Goal: Task Accomplishment & Management: Manage account settings

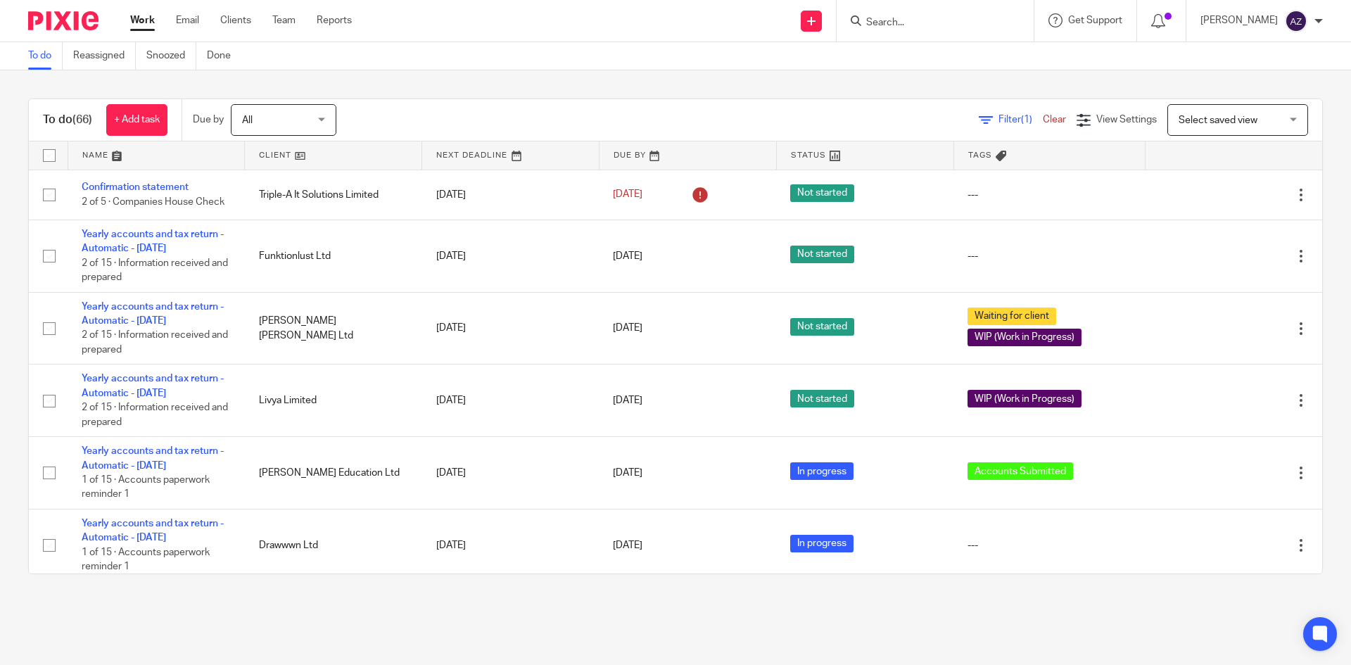
scroll to position [70, 0]
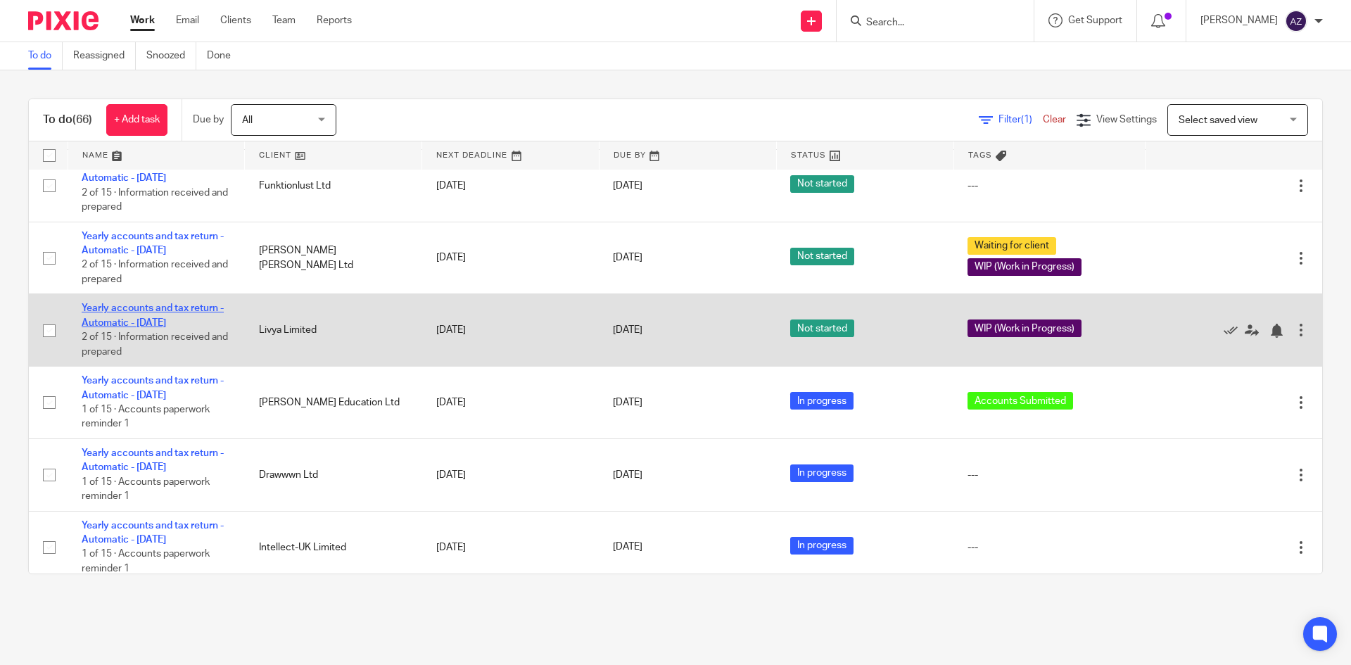
click at [155, 308] on link "Yearly accounts and tax return - Automatic - [DATE]" at bounding box center [153, 315] width 142 height 24
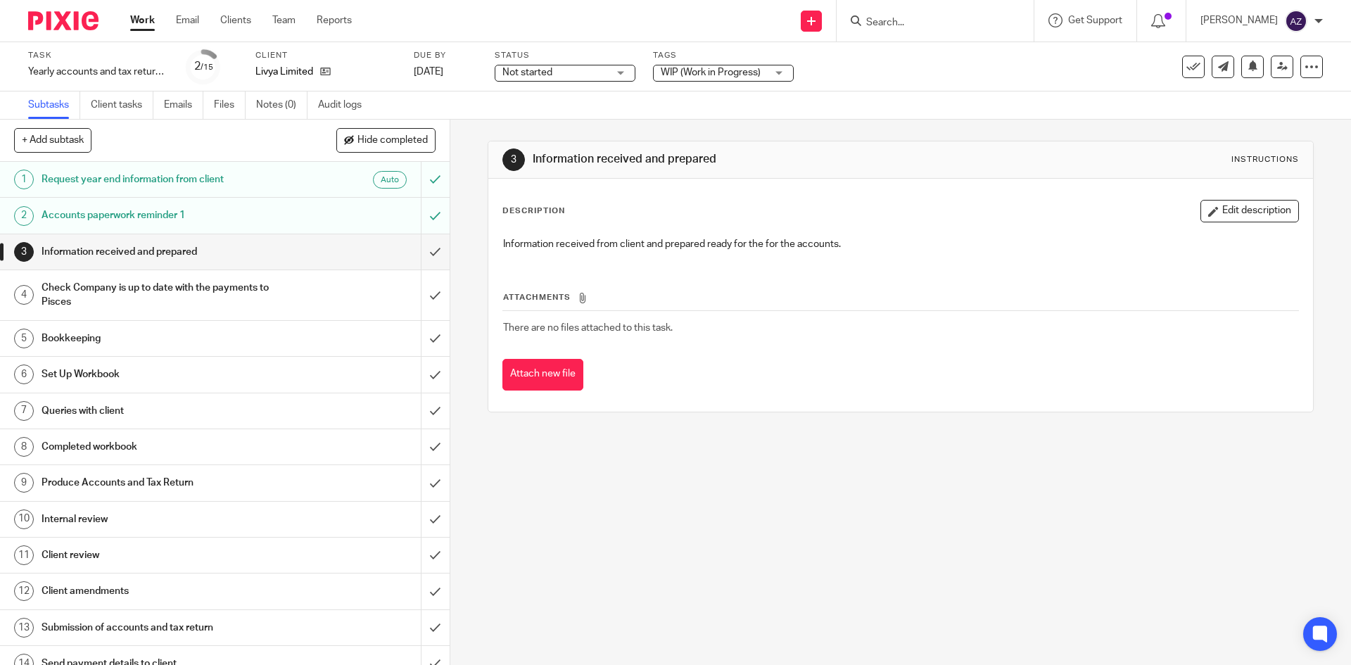
click at [781, 74] on div "WIP (Work in Progress)" at bounding box center [723, 73] width 141 height 17
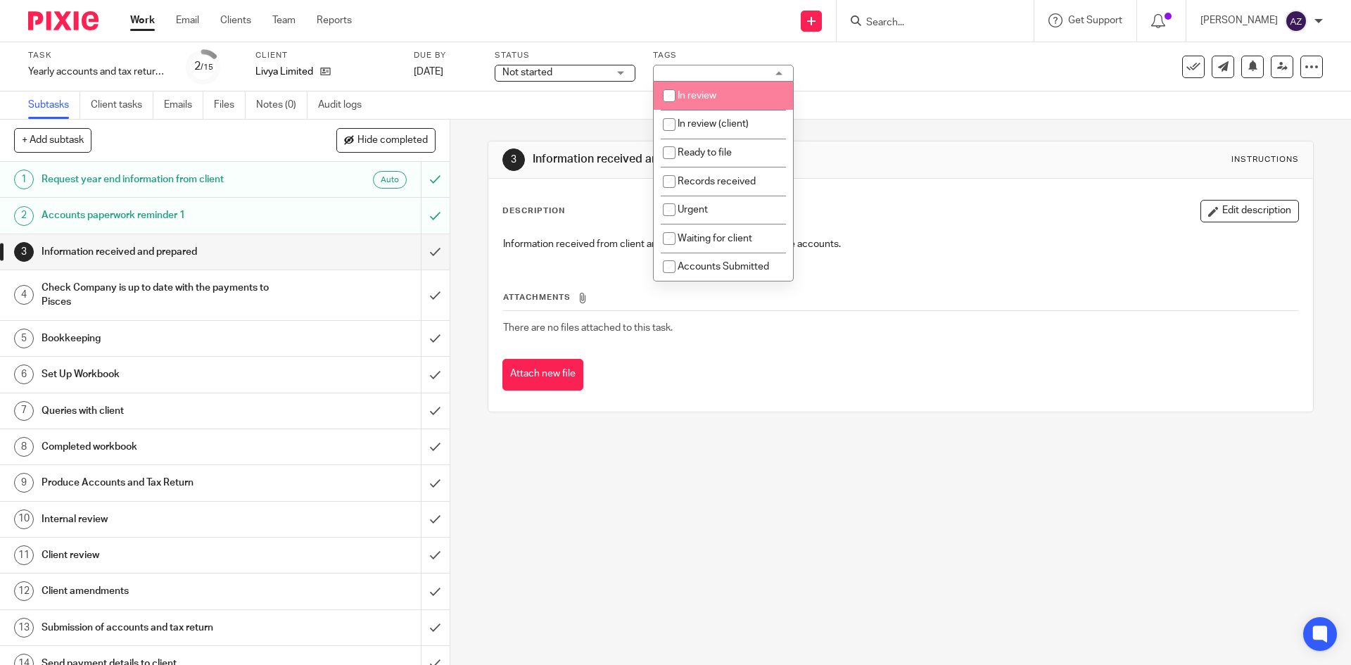
click at [669, 98] on input "checkbox" at bounding box center [669, 95] width 27 height 27
checkbox input "true"
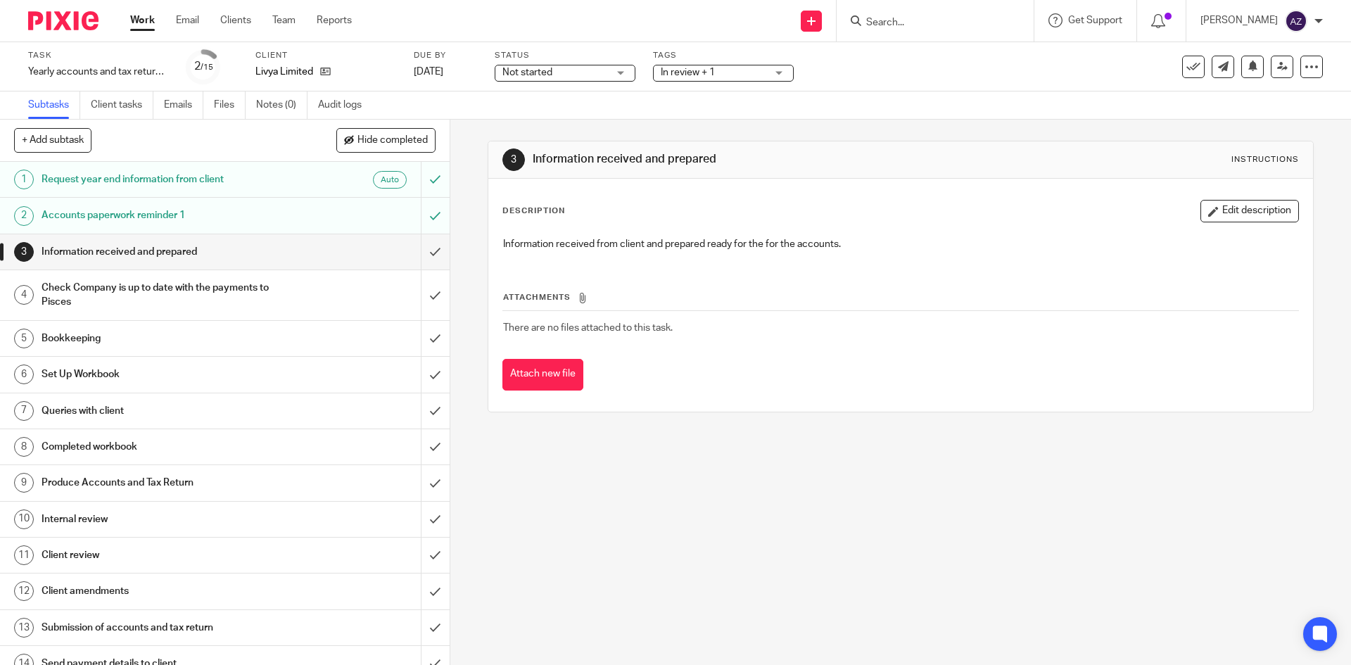
click at [931, 90] on div "Task Yearly accounts and tax return - Automatic - November 2023 Save Yearly acc…" at bounding box center [675, 66] width 1351 height 49
click at [771, 73] on div "In review + 1" at bounding box center [723, 73] width 141 height 17
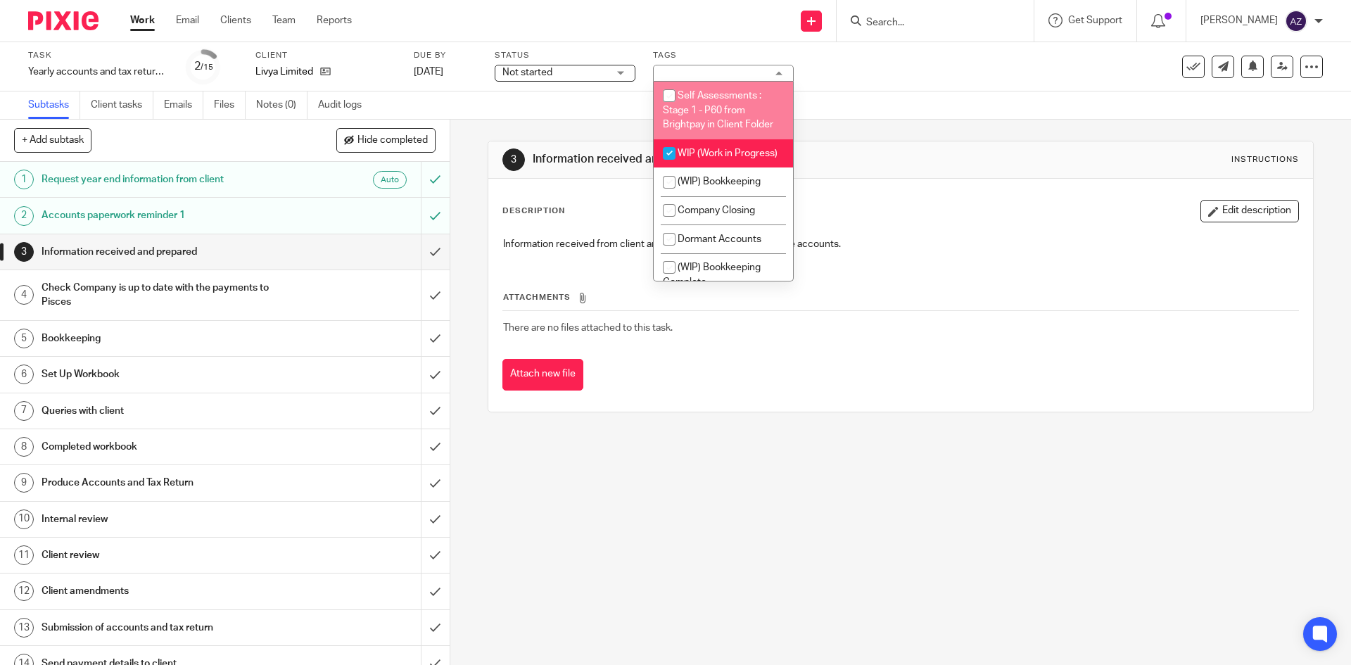
scroll to position [1267, 0]
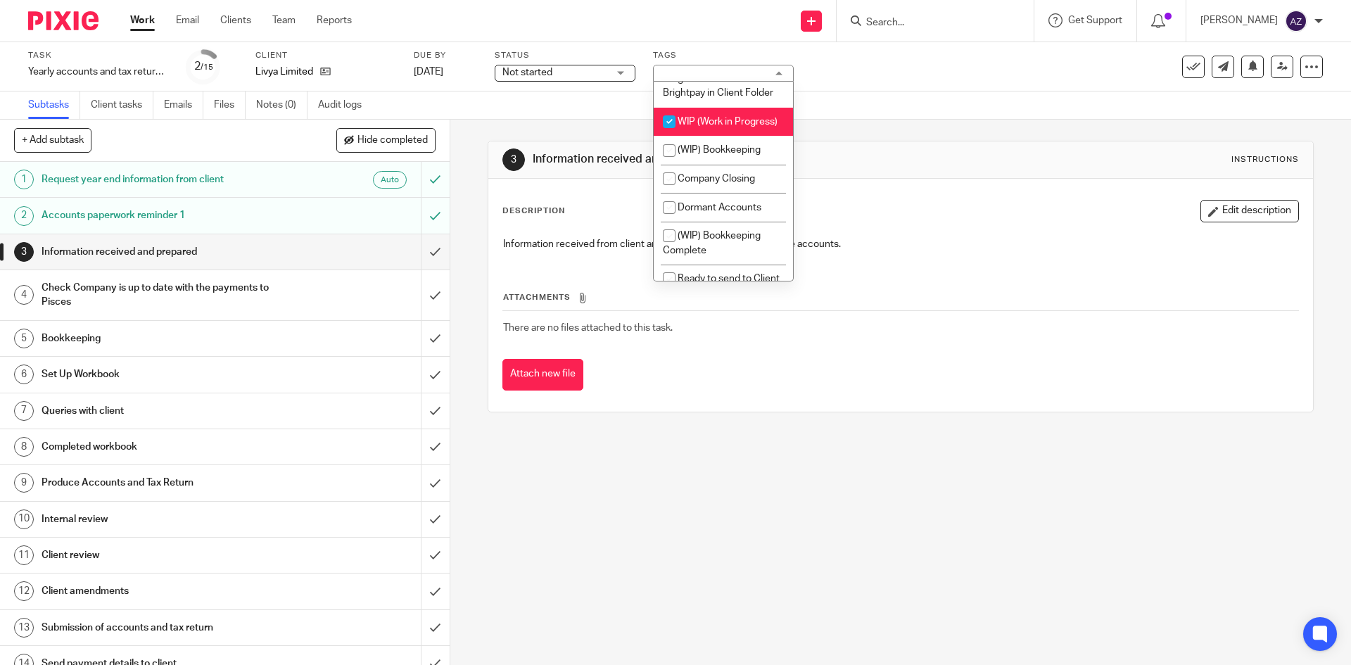
click at [667, 135] on input "checkbox" at bounding box center [669, 121] width 27 height 27
checkbox input "false"
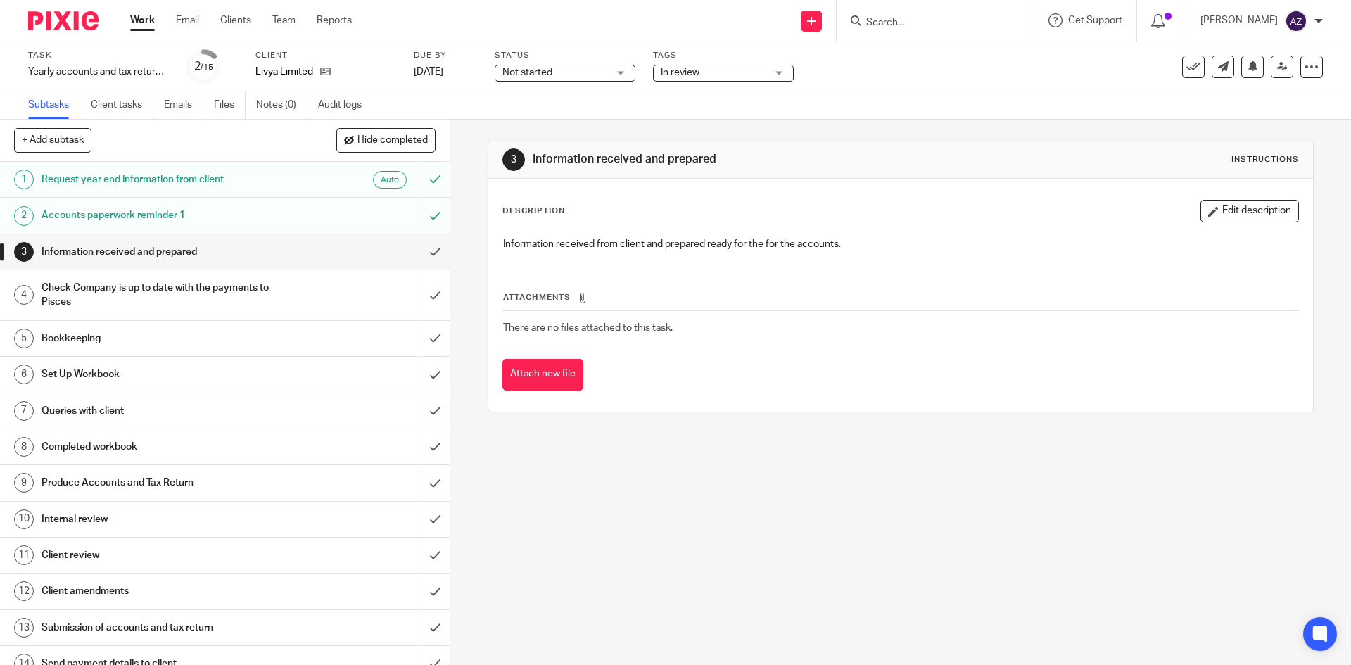
click at [886, 95] on div "Subtasks Client tasks Emails Files Notes (0) Audit logs" at bounding box center [675, 106] width 1351 height 28
